Goal: Task Accomplishment & Management: Use online tool/utility

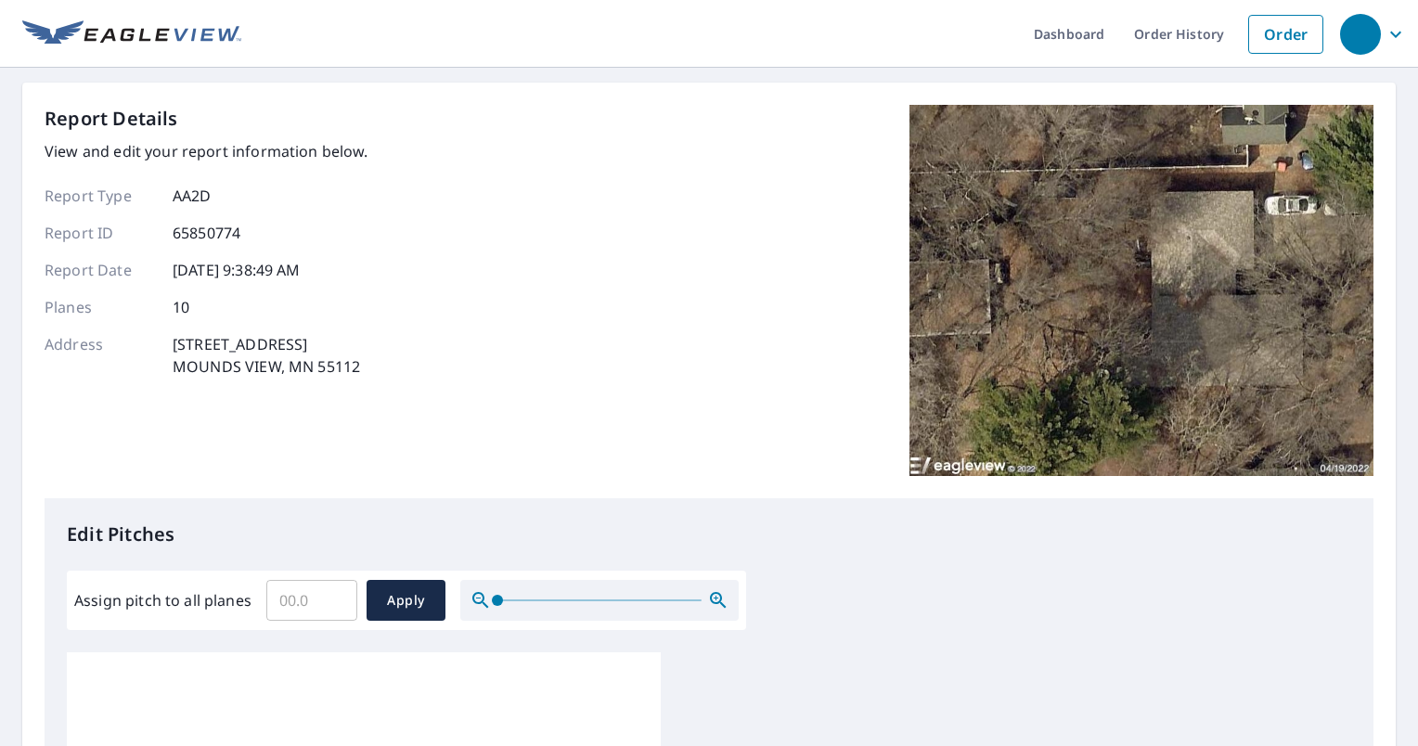
click at [315, 618] on input "Assign pitch to all planes" at bounding box center [311, 600] width 91 height 52
type input "6"
click at [404, 608] on span "Apply" at bounding box center [405, 600] width 49 height 23
type input "6"
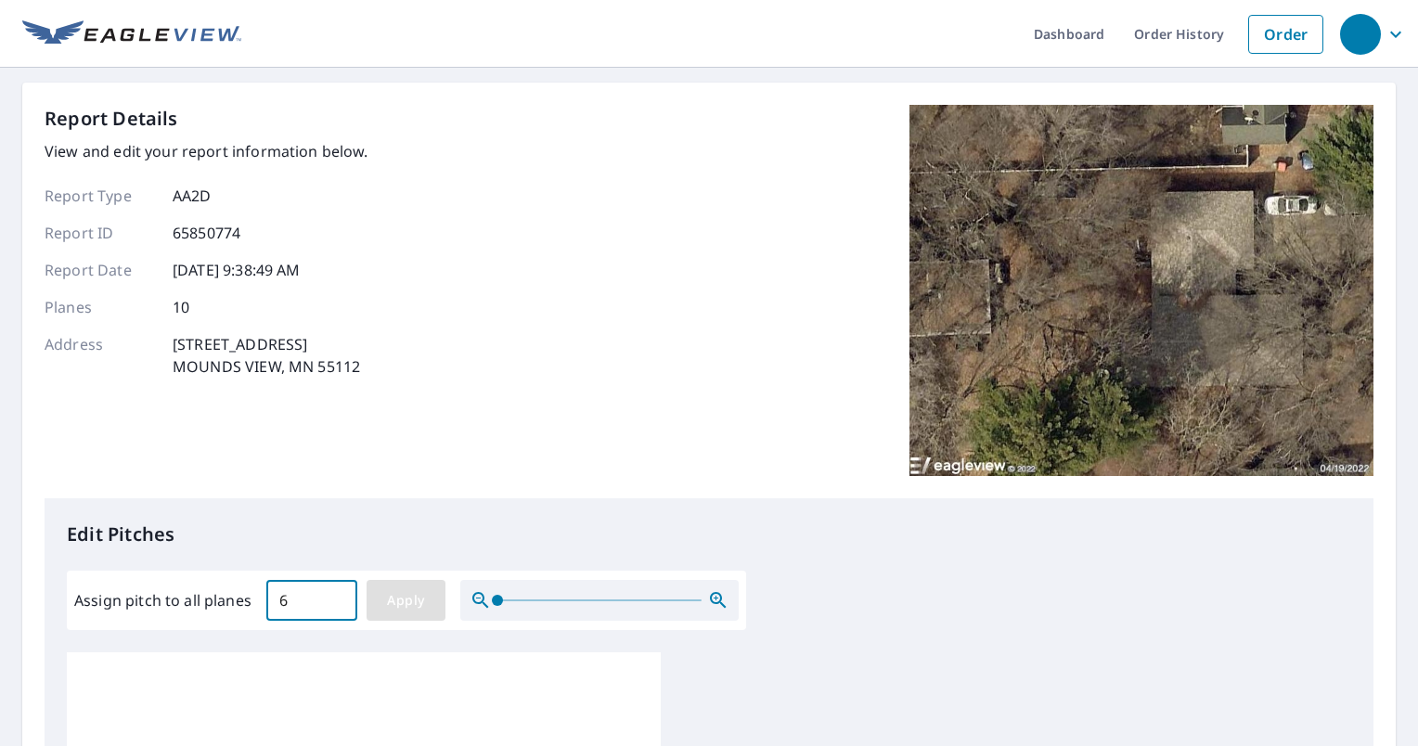
type input "6"
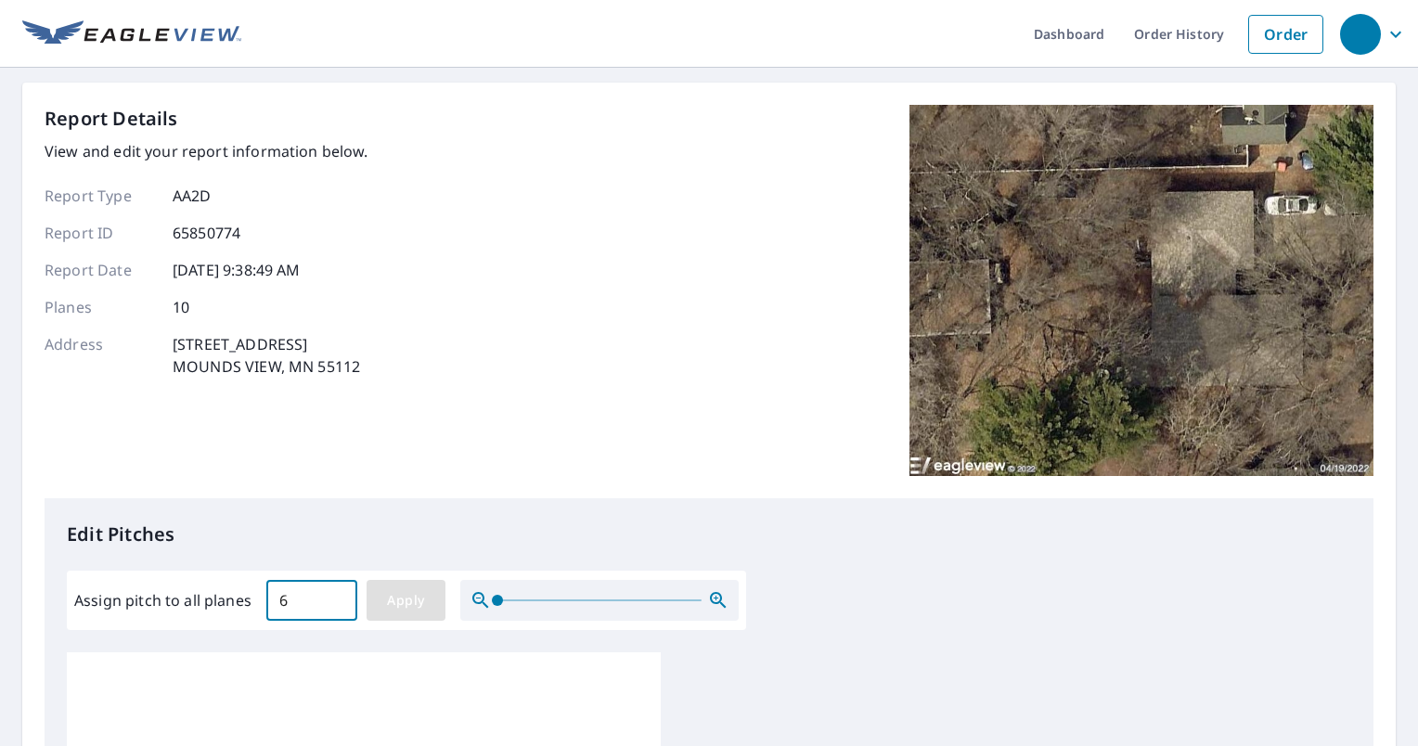
type input "6"
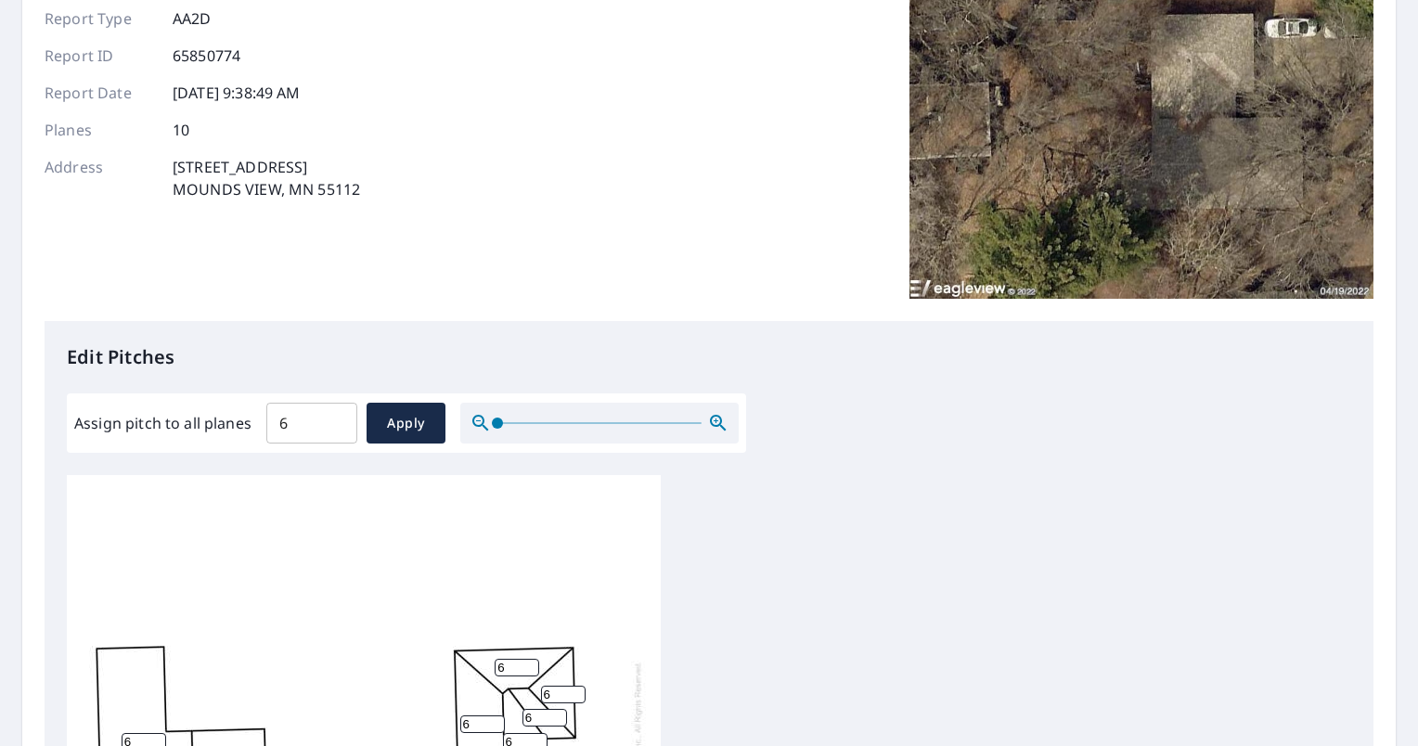
scroll to position [505, 0]
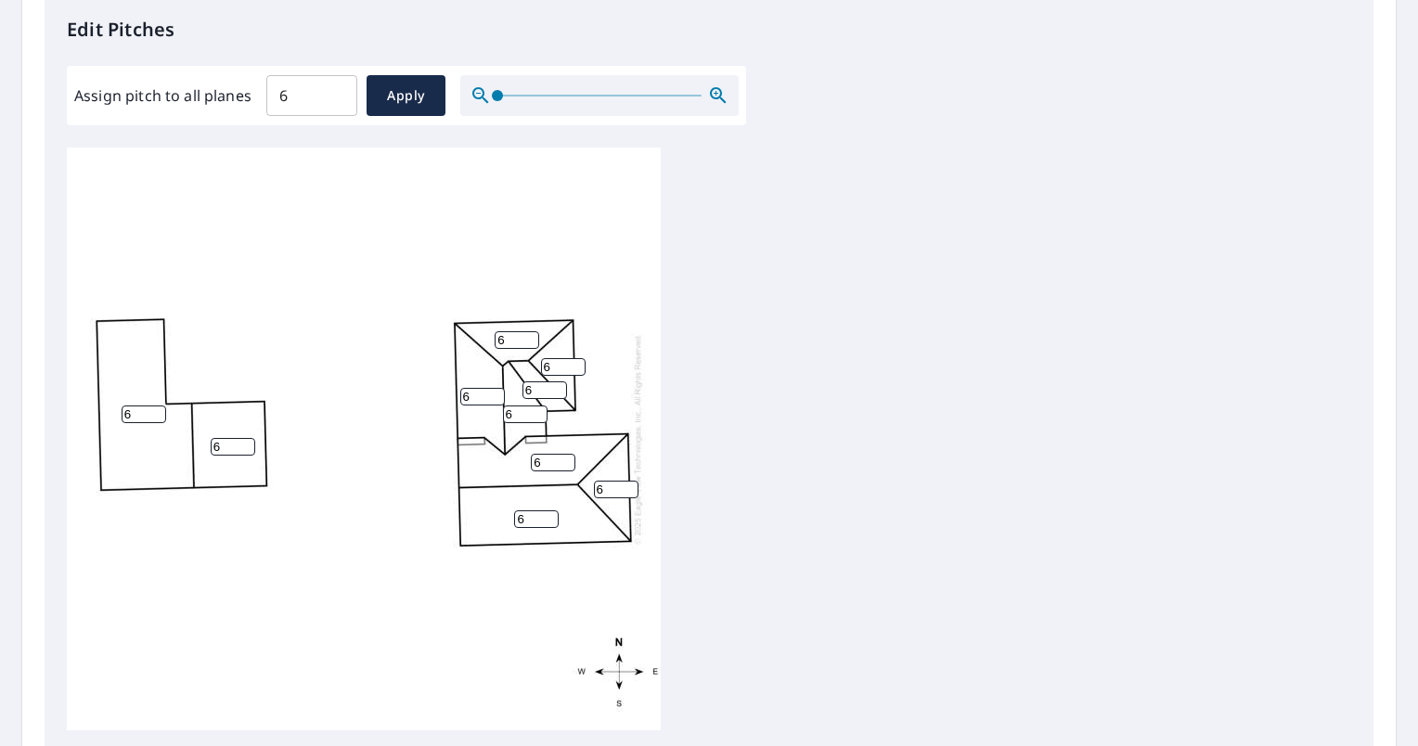
click at [239, 438] on input "6" at bounding box center [233, 447] width 45 height 18
type input "2"
click at [155, 408] on input "7" at bounding box center [144, 414] width 45 height 18
click at [160, 417] on input "6" at bounding box center [144, 414] width 45 height 18
click at [160, 417] on input "5" at bounding box center [144, 414] width 45 height 18
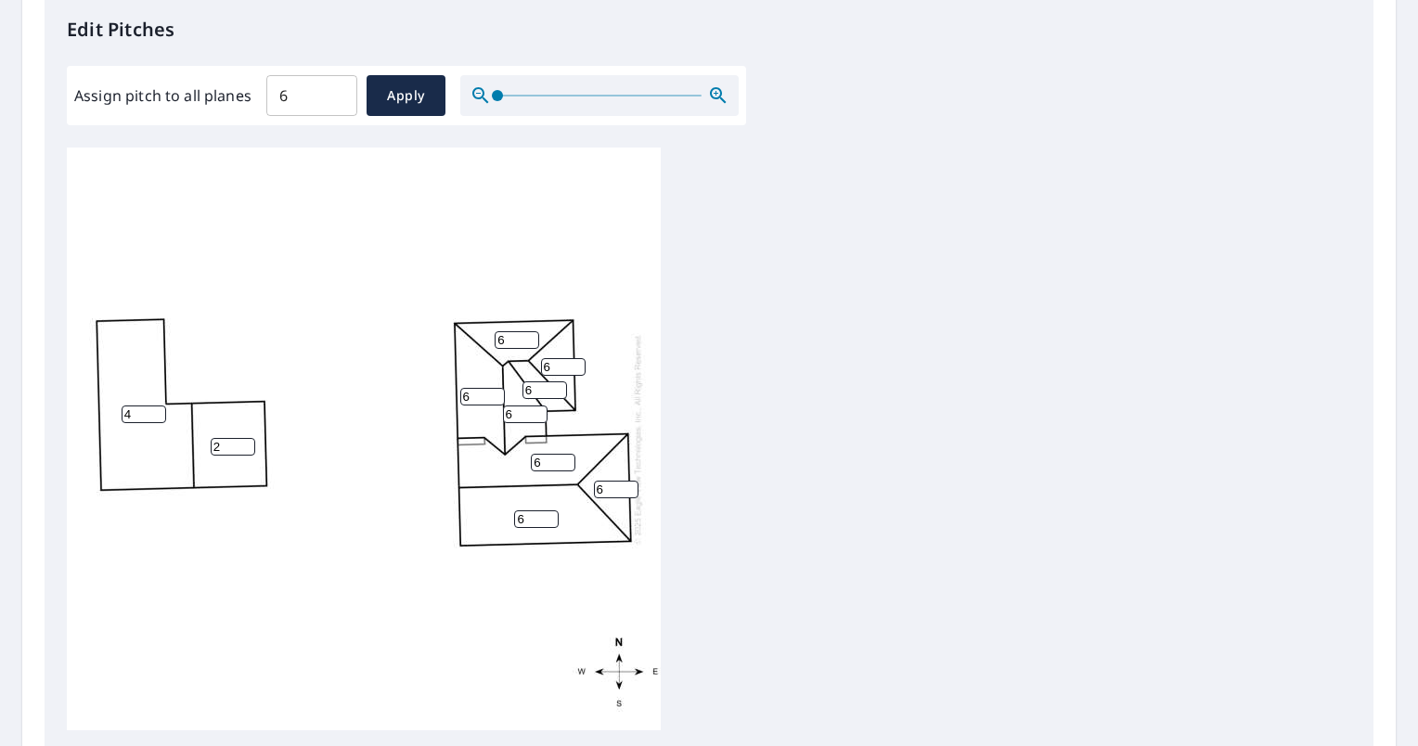
click at [160, 417] on input "4" at bounding box center [144, 414] width 45 height 18
click at [160, 417] on input "3" at bounding box center [144, 414] width 45 height 18
click at [160, 417] on input "2" at bounding box center [144, 414] width 45 height 18
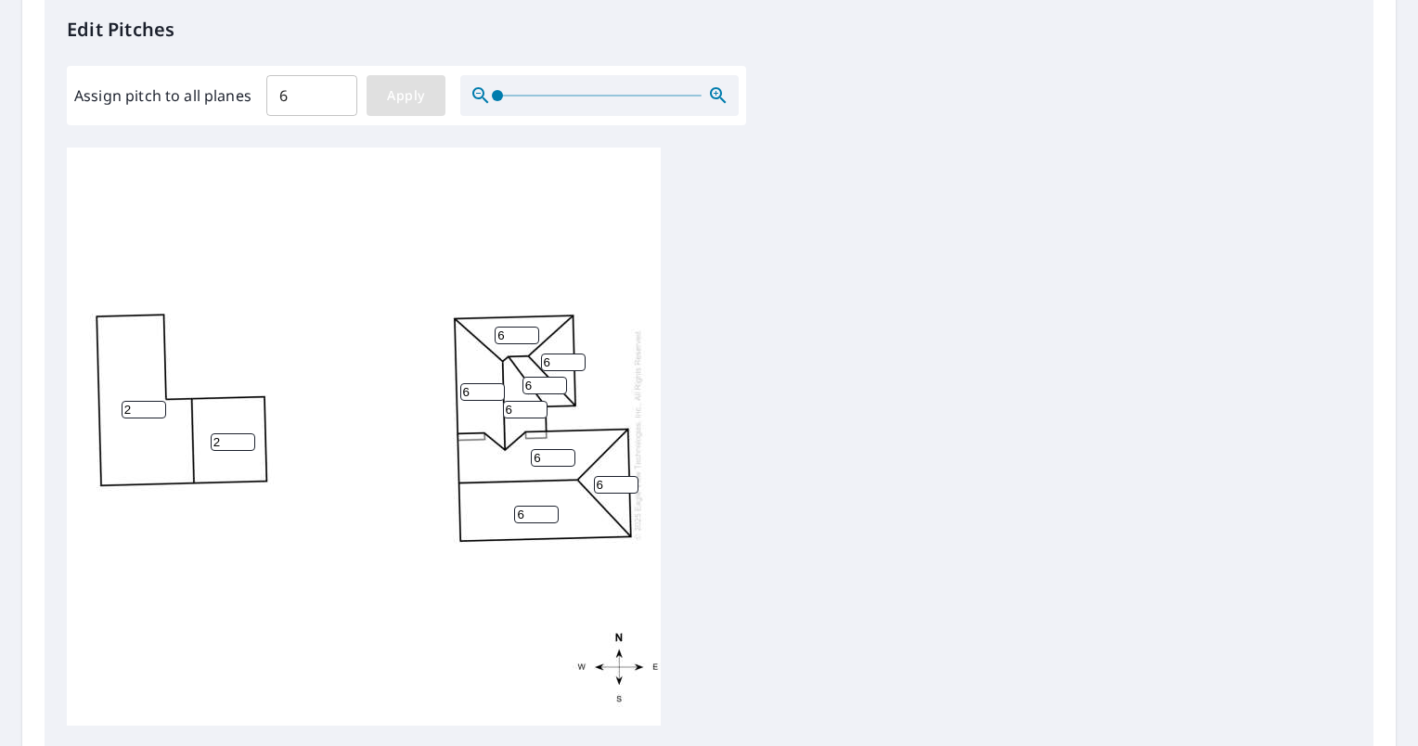
click at [395, 94] on span "Apply" at bounding box center [405, 95] width 49 height 23
type input "6"
click at [139, 401] on input "6" at bounding box center [144, 410] width 45 height 18
type input "2"
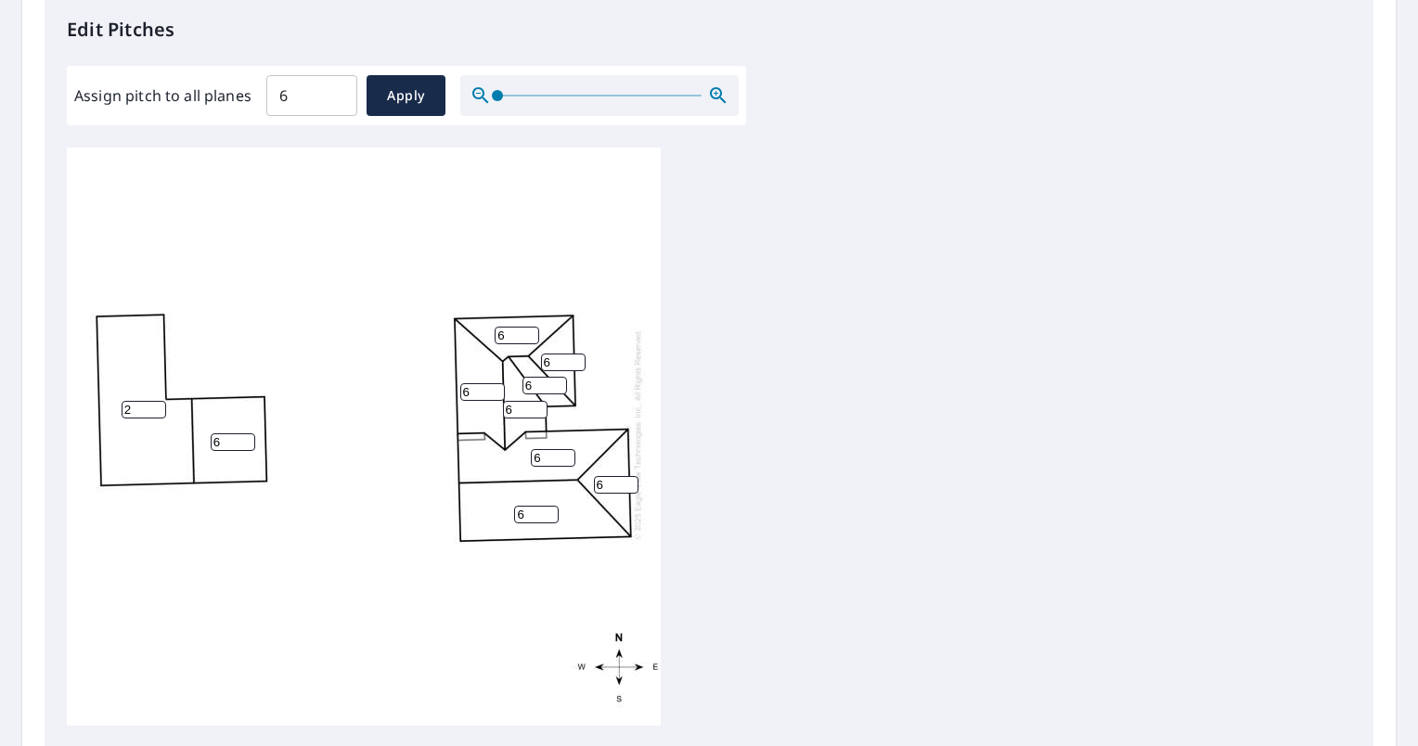
click at [215, 433] on input "6" at bounding box center [233, 442] width 45 height 18
type input "2"
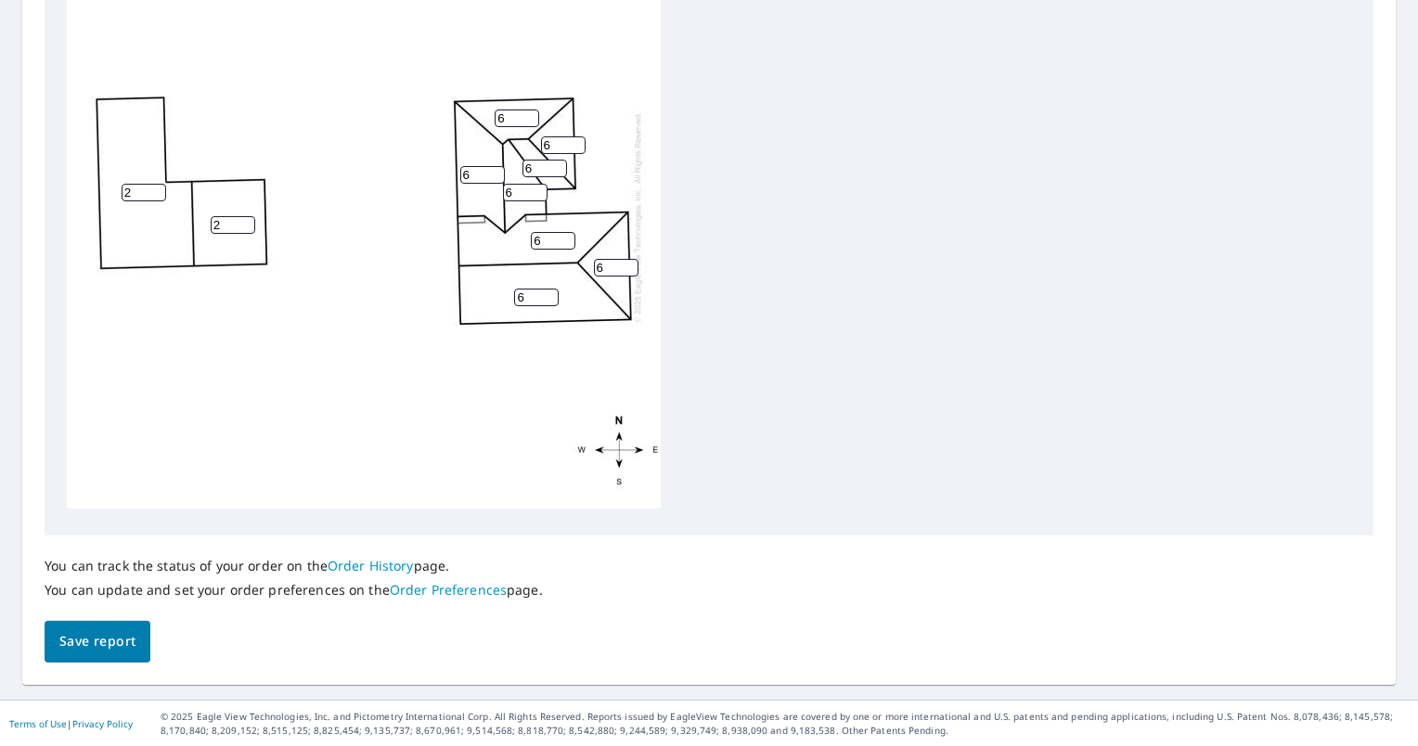
type input "2"
click at [115, 648] on span "Save report" at bounding box center [97, 641] width 76 height 23
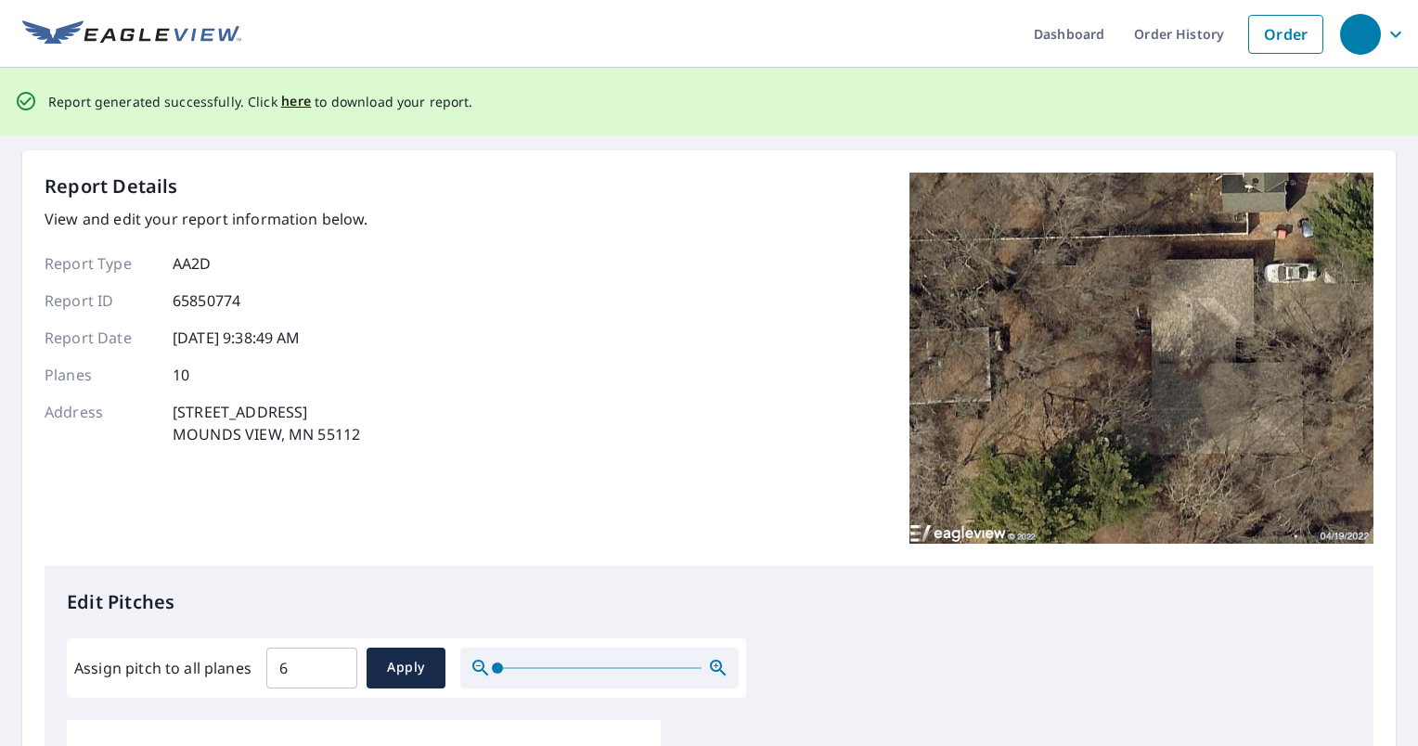
scroll to position [0, 0]
click at [281, 100] on span "here" at bounding box center [296, 101] width 31 height 23
